Goal: Entertainment & Leisure: Consume media (video, audio)

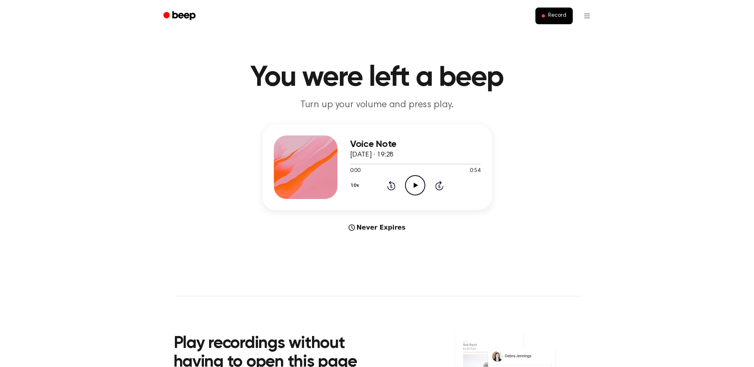
click at [415, 179] on icon "Play Audio" at bounding box center [415, 185] width 20 height 20
click at [418, 188] on icon "Play Audio" at bounding box center [415, 185] width 20 height 20
click at [416, 183] on icon "Play Audio" at bounding box center [415, 185] width 20 height 20
click at [437, 164] on div at bounding box center [415, 164] width 130 height 1
click at [463, 164] on div at bounding box center [415, 164] width 130 height 1
